Goal: Task Accomplishment & Management: Manage account settings

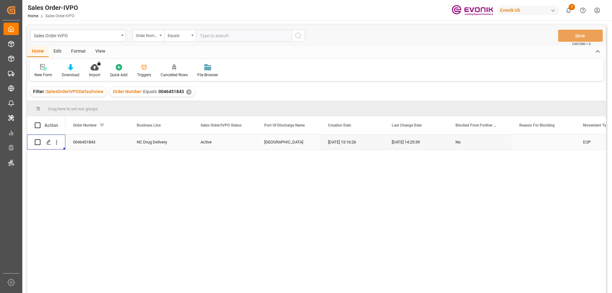
click at [223, 37] on input "text" at bounding box center [244, 36] width 96 height 12
paste input "2007130167"
type input "2007130167"
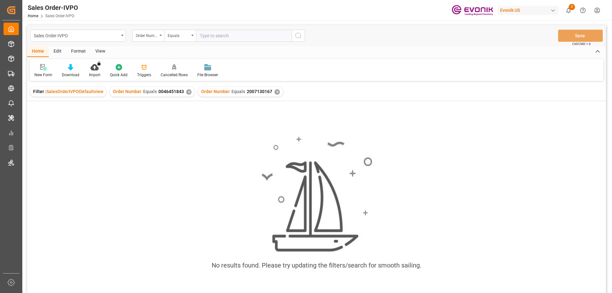
click at [186, 93] on div "✕" at bounding box center [188, 91] width 5 height 5
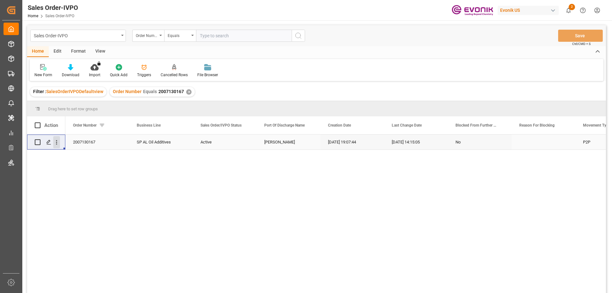
click at [59, 142] on icon "open menu" at bounding box center [56, 142] width 7 height 7
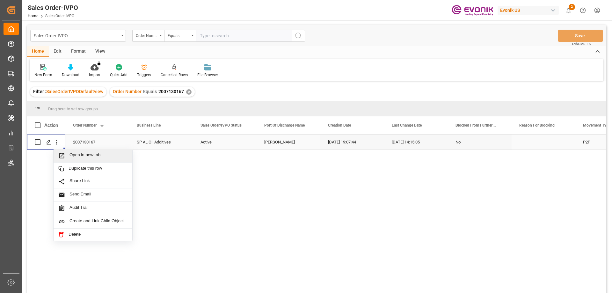
click at [70, 153] on span "Open in new tab" at bounding box center [99, 155] width 58 height 7
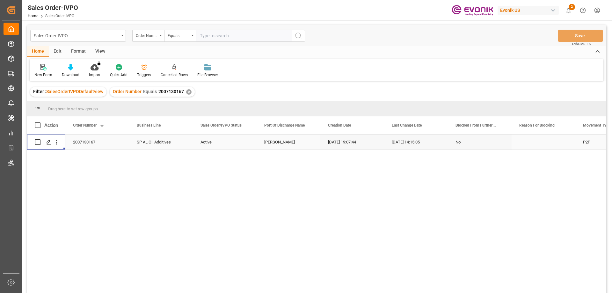
click at [234, 35] on input "text" at bounding box center [244, 36] width 96 height 12
paste input "0046468521"
type input "0046468521"
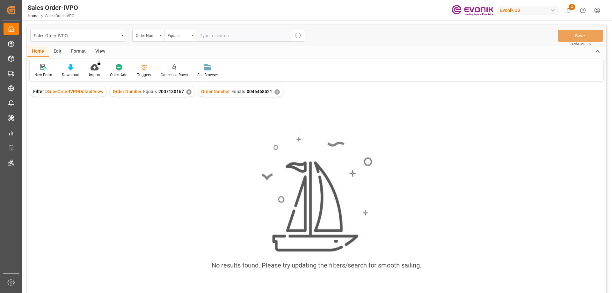
click at [188, 92] on div "✕" at bounding box center [188, 91] width 5 height 5
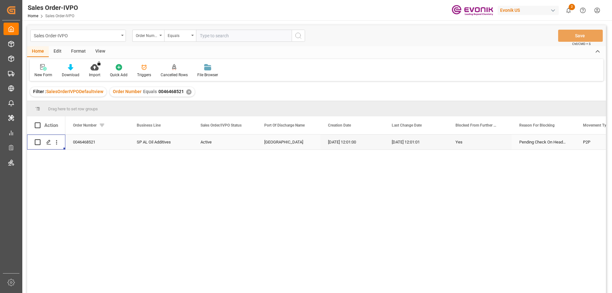
click at [60, 139] on div "Press SPACE to select this row." at bounding box center [56, 142] width 16 height 12
click at [57, 142] on icon "open menu" at bounding box center [56, 142] width 7 height 7
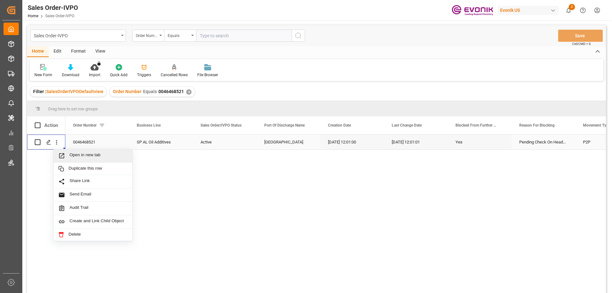
click at [69, 155] on span "Press SPACE to select this row." at bounding box center [63, 155] width 11 height 7
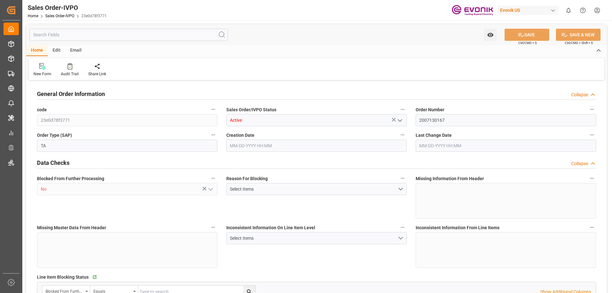
type input "BRSSZ"
type input "0"
type input "1"
type input "8070"
type input "13.2102"
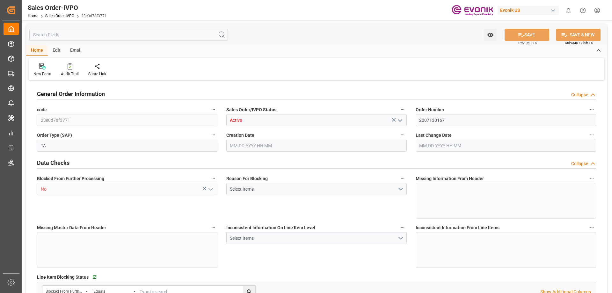
type input "0"
type input "08-06-2025 19:07"
type input "08-18-2025 14:15"
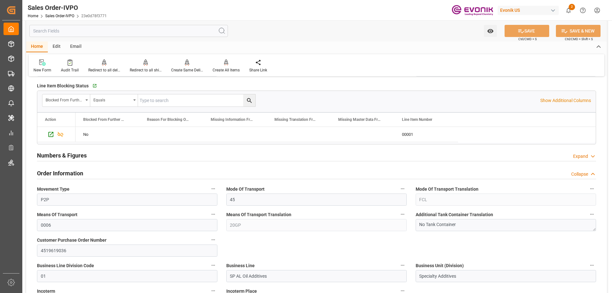
scroll to position [287, 0]
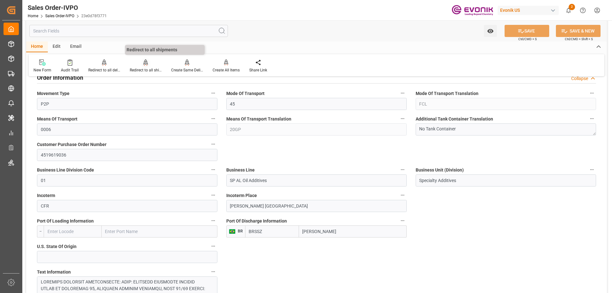
click at [149, 69] on div "Redirect to all shipments" at bounding box center [146, 70] width 32 height 6
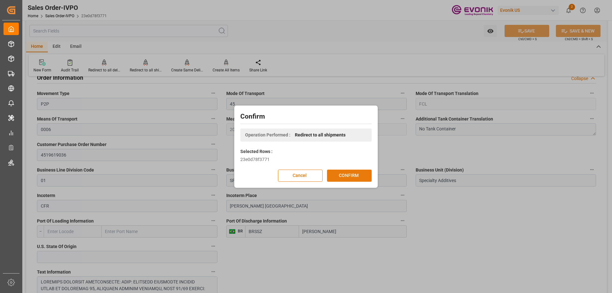
click at [353, 176] on button "CONFIRM" at bounding box center [349, 176] width 45 height 12
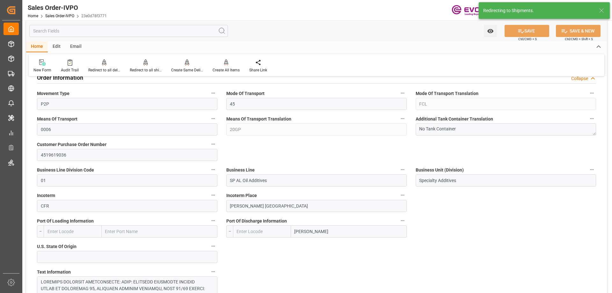
type input "BRSSZ"
type input "0"
type input "1"
type input "8070"
type input "13.2102"
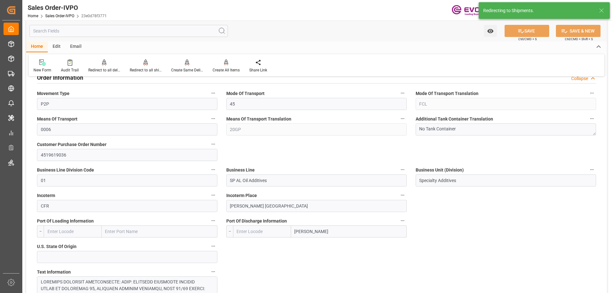
type input "0"
type input "08-06-2025 19:07"
type input "08-18-2025 14:15"
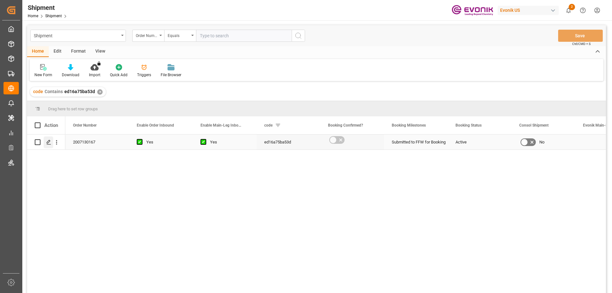
click at [49, 140] on icon "Press SPACE to select this row." at bounding box center [48, 142] width 5 height 5
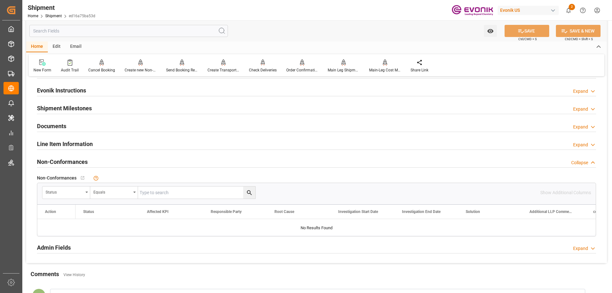
scroll to position [510, 0]
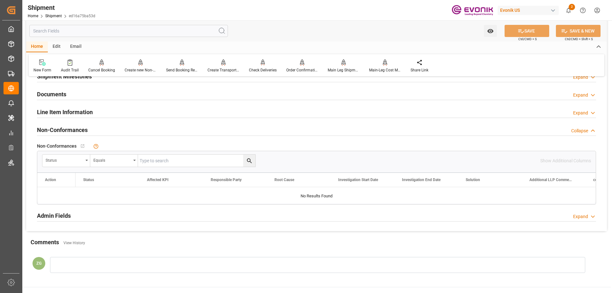
click at [80, 114] on h2 "Line Item Information" at bounding box center [65, 112] width 56 height 9
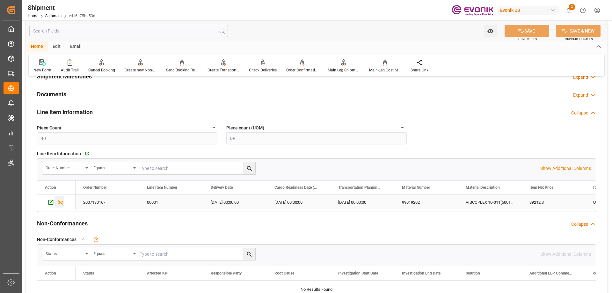
click at [59, 200] on icon "Press SPACE to select this row." at bounding box center [60, 202] width 7 height 7
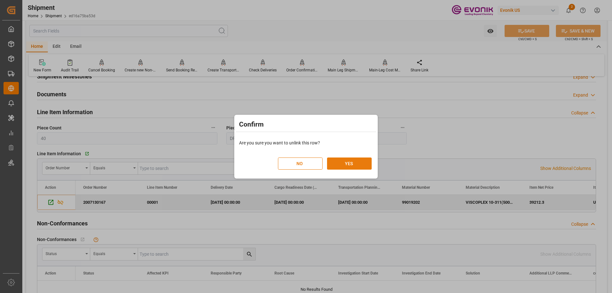
click at [347, 163] on button "YES" at bounding box center [349, 163] width 45 height 12
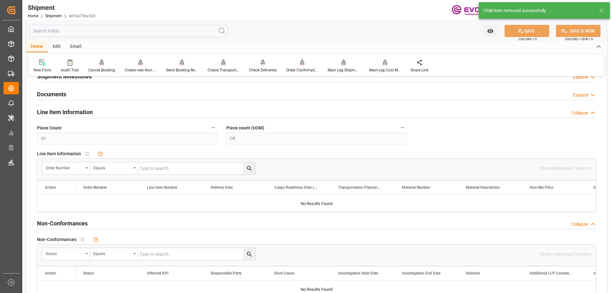
click at [224, 2] on div "Shipment Home Shipment ed16a75ba53d Evonik US 2 Notifications Only show unread …" at bounding box center [315, 10] width 594 height 20
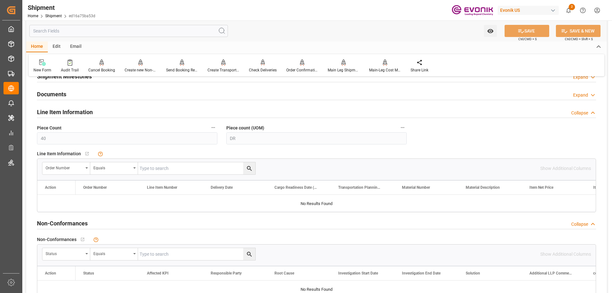
scroll to position [319, 0]
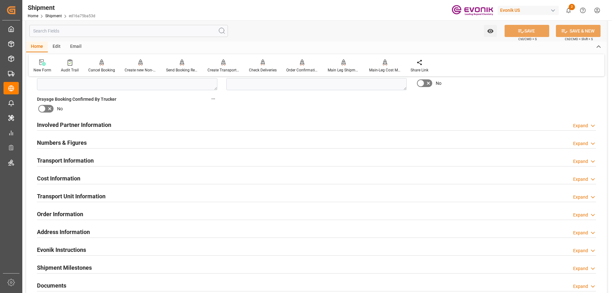
click at [84, 196] on h2 "Transport Unit Information" at bounding box center [71, 196] width 69 height 9
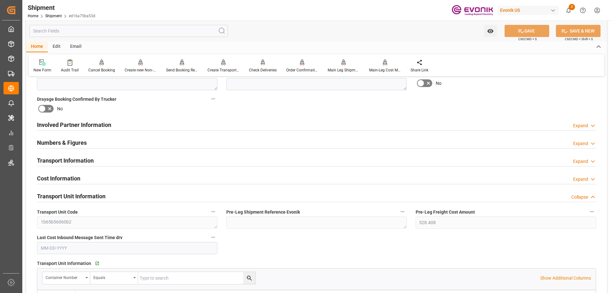
scroll to position [414, 0]
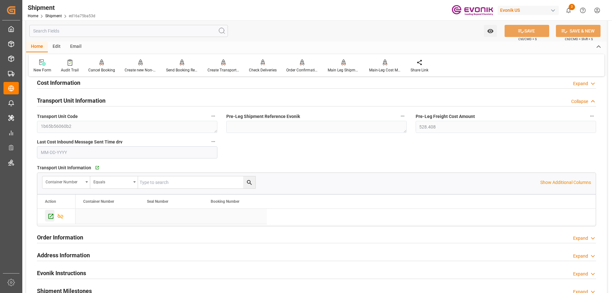
click at [47, 216] on div "Press SPACE to select this row." at bounding box center [50, 216] width 10 height 12
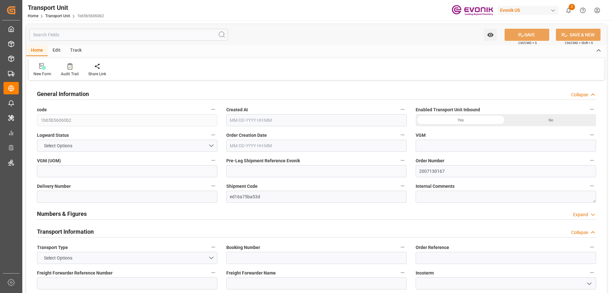
type input "AC Containerline"
type input "AC Containerline GmbH"
type input "USNWK"
type input "BRSSZ"
type input "8070"
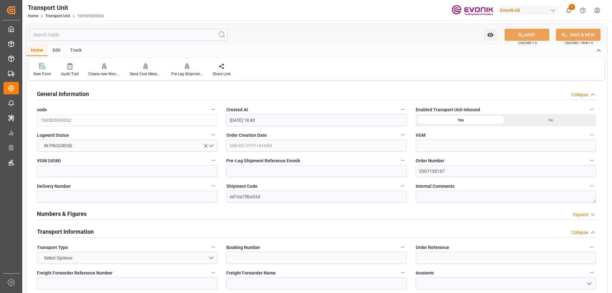
type input "[DATE] 18:40"
type input "11-01-2025"
type input "10-15-2025 00:00"
type input "11-05-2025 00:00"
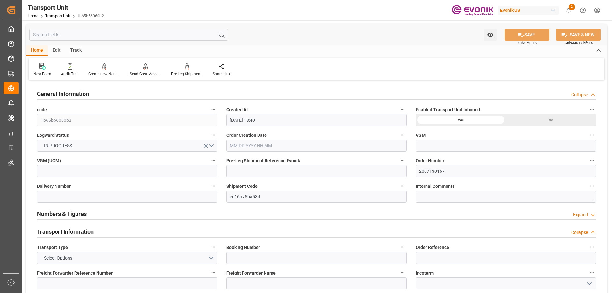
type input "11-05-2025 00:00"
type input "09-26-2025 00:00"
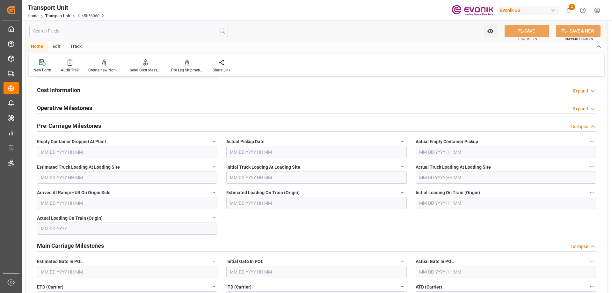
scroll to position [606, 0]
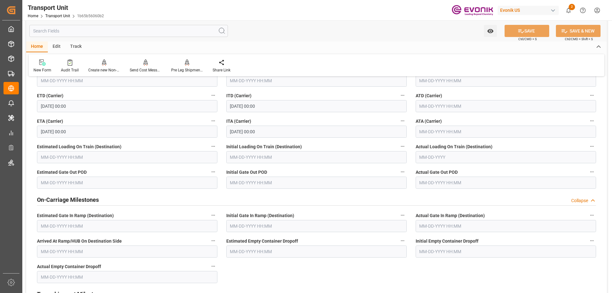
click at [128, 34] on input "text" at bounding box center [128, 31] width 199 height 12
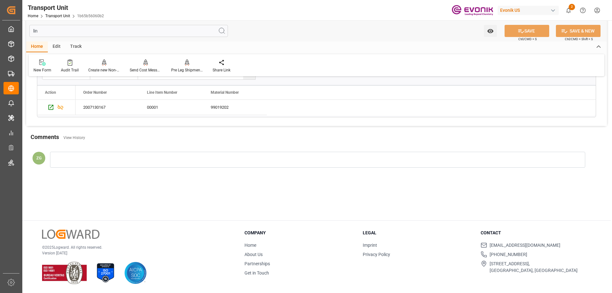
scroll to position [0, 0]
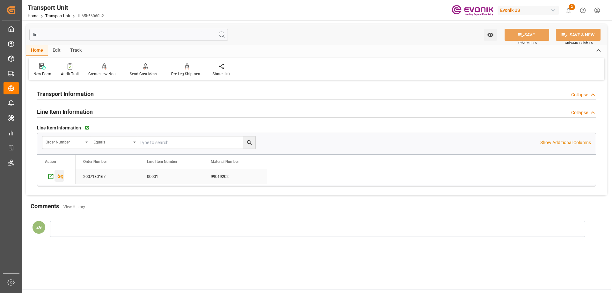
type input "lin"
click at [61, 173] on icon "Press SPACE to select this row." at bounding box center [60, 176] width 7 height 7
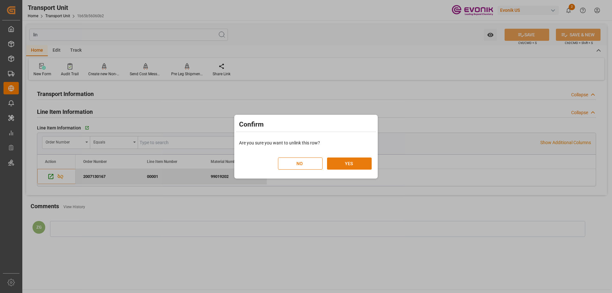
click at [332, 159] on button "YES" at bounding box center [349, 163] width 45 height 12
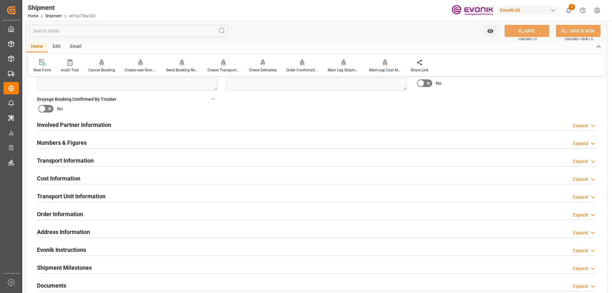
scroll to position [414, 0]
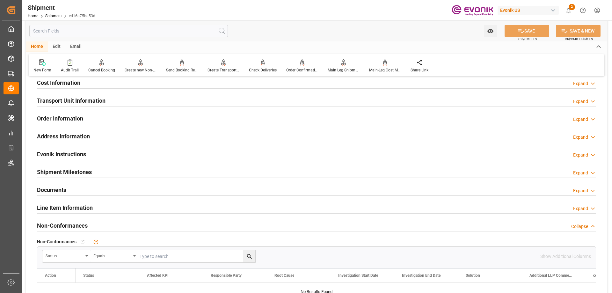
click at [75, 101] on h2 "Transport Unit Information" at bounding box center [71, 100] width 69 height 9
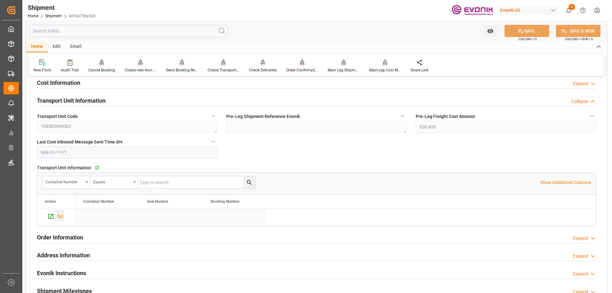
click at [62, 219] on icon "Press SPACE to select this row." at bounding box center [60, 216] width 7 height 7
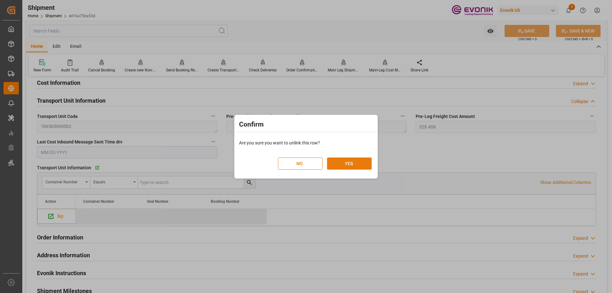
click at [340, 158] on button "YES" at bounding box center [349, 163] width 45 height 12
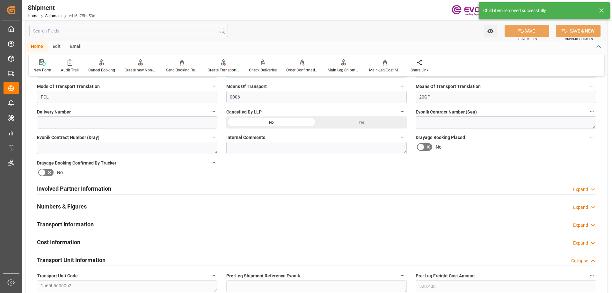
scroll to position [223, 0]
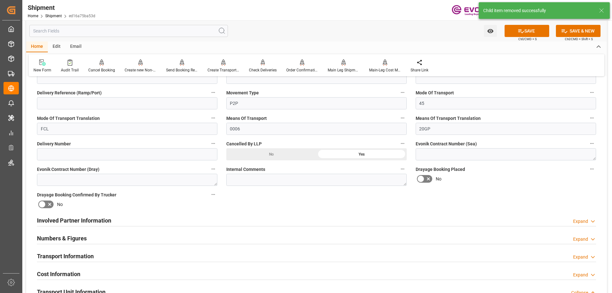
scroll to position [96, 0]
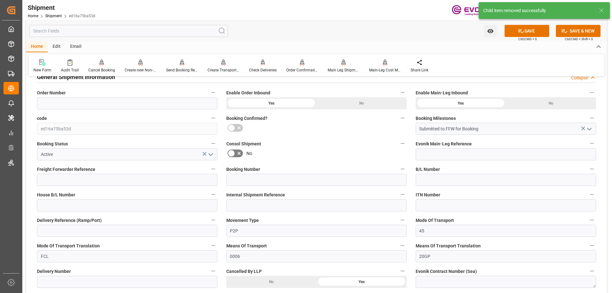
click at [208, 155] on icon "open menu" at bounding box center [211, 155] width 8 height 8
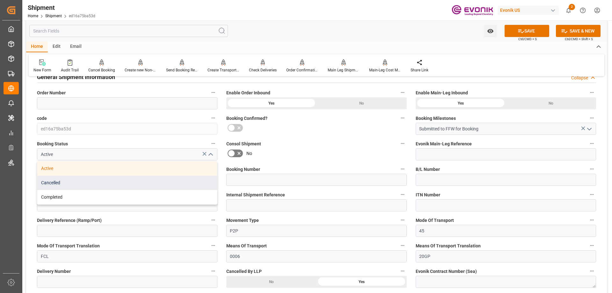
click at [75, 185] on div "Cancelled" at bounding box center [127, 183] width 180 height 14
type input "Cancelled"
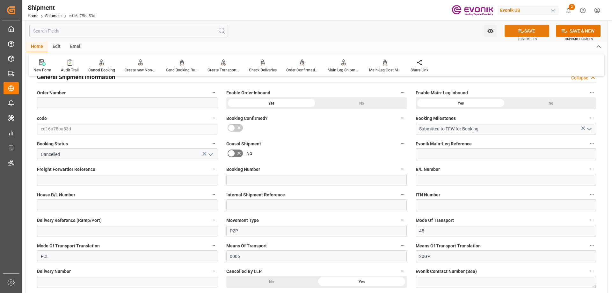
click at [537, 28] on button "SAVE" at bounding box center [527, 31] width 45 height 12
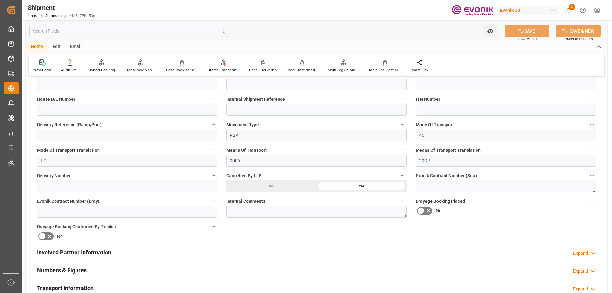
scroll to position [96, 0]
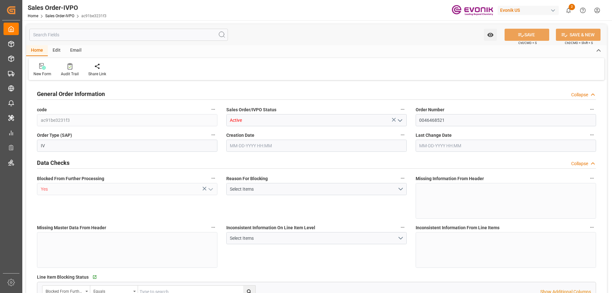
type input "NLRTM"
type input "0"
type input "1"
type input "16200"
type input "[DATE] 12:01"
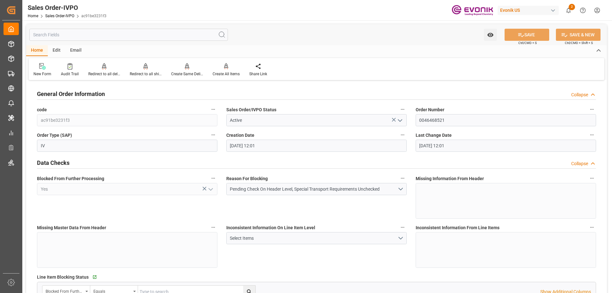
type input "[DATE] 12:01"
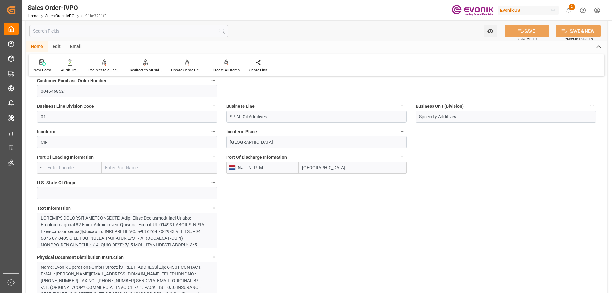
scroll to position [255, 0]
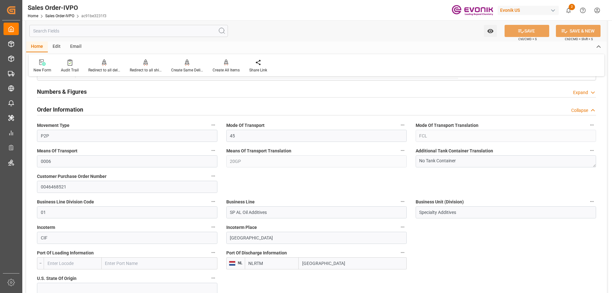
drag, startPoint x: 225, startPoint y: 114, endPoint x: 226, endPoint y: 118, distance: 4.2
drag, startPoint x: 226, startPoint y: 118, endPoint x: 427, endPoint y: 260, distance: 245.9
